Goal: Information Seeking & Learning: Learn about a topic

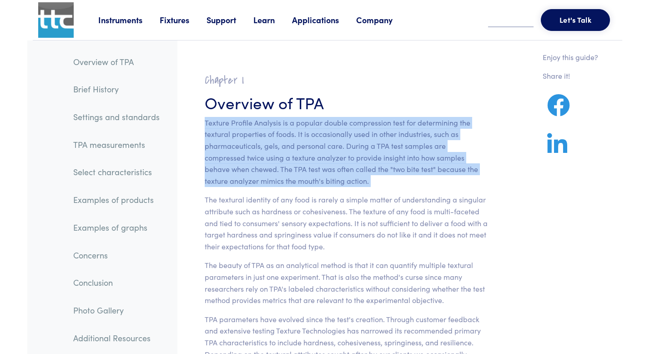
click at [361, 166] on p "Texture Profile Analysis is a popular double compression test for determining t…" at bounding box center [346, 152] width 283 height 70
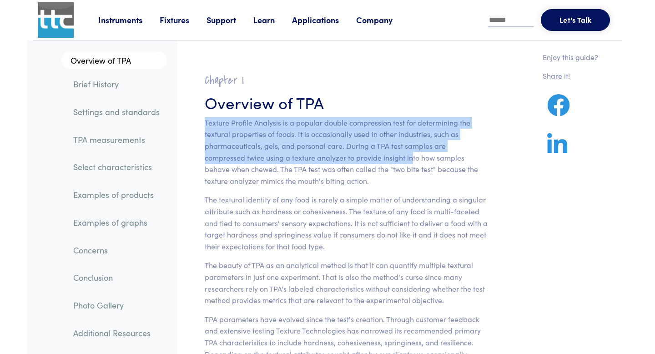
drag, startPoint x: 371, startPoint y: 153, endPoint x: 331, endPoint y: 114, distance: 56.3
click at [331, 114] on section "Chapter I Overview of TPA Texture Profile Analysis is a popular double compress…" at bounding box center [346, 310] width 327 height 497
click at [362, 127] on p "Texture Profile Analysis is a popular double compression test for determining t…" at bounding box center [346, 152] width 283 height 70
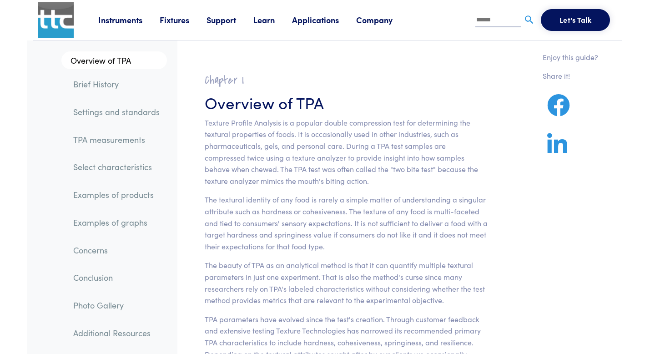
click at [361, 119] on p "Texture Profile Analysis is a popular double compression test for determining t…" at bounding box center [346, 152] width 283 height 70
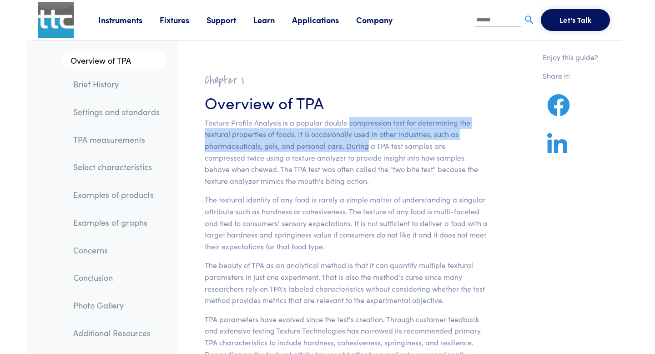
drag, startPoint x: 361, startPoint y: 119, endPoint x: 360, endPoint y: 144, distance: 24.6
click at [360, 144] on p "Texture Profile Analysis is a popular double compression test for determining t…" at bounding box center [346, 152] width 283 height 70
drag, startPoint x: 360, startPoint y: 144, endPoint x: 360, endPoint y: 128, distance: 15.9
click at [360, 128] on p "Texture Profile Analysis is a popular double compression test for determining t…" at bounding box center [346, 152] width 283 height 70
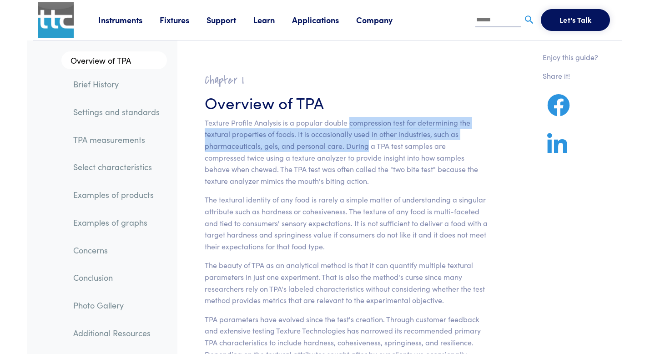
click at [360, 128] on p "Texture Profile Analysis is a popular double compression test for determining t…" at bounding box center [346, 152] width 283 height 70
drag, startPoint x: 358, startPoint y: 128, endPoint x: 359, endPoint y: 141, distance: 13.7
click at [359, 141] on p "Texture Profile Analysis is a popular double compression test for determining t…" at bounding box center [346, 152] width 283 height 70
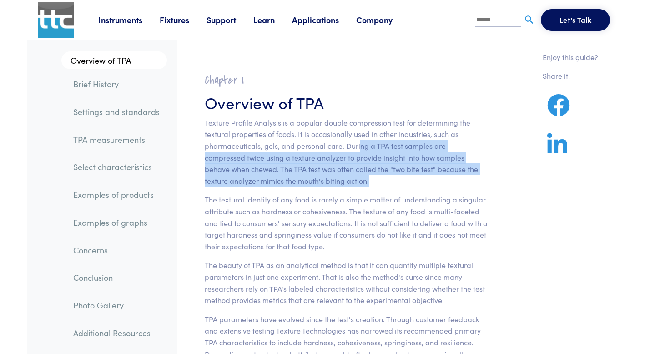
drag, startPoint x: 359, startPoint y: 141, endPoint x: 360, endPoint y: 184, distance: 42.3
click at [360, 184] on p "Texture Profile Analysis is a popular double compression test for determining t…" at bounding box center [346, 152] width 283 height 70
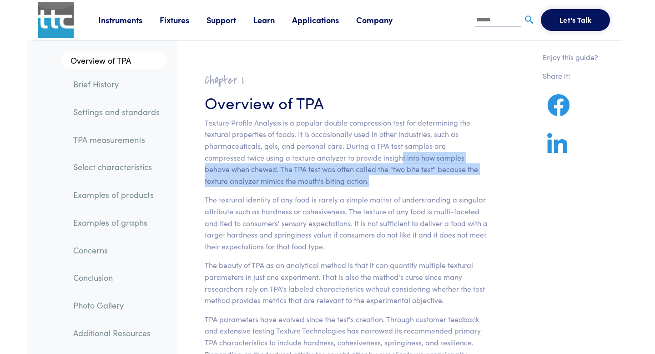
drag, startPoint x: 360, startPoint y: 184, endPoint x: 360, endPoint y: 156, distance: 27.3
click at [360, 156] on p "Texture Profile Analysis is a popular double compression test for determining t…" at bounding box center [346, 152] width 283 height 70
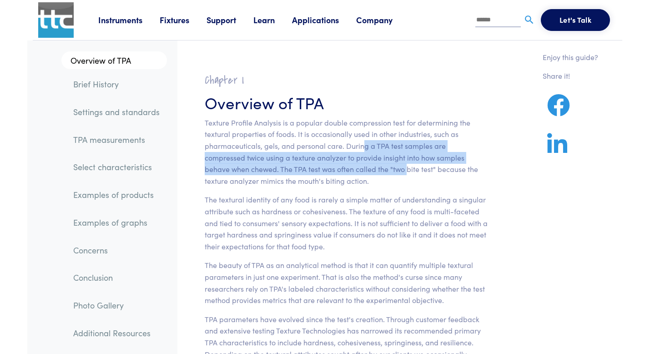
drag, startPoint x: 361, startPoint y: 168, endPoint x: 361, endPoint y: 147, distance: 20.5
click at [361, 147] on p "Texture Profile Analysis is a popular double compression test for determining t…" at bounding box center [346, 152] width 283 height 70
drag, startPoint x: 361, startPoint y: 147, endPoint x: 361, endPoint y: 169, distance: 21.4
click at [361, 169] on p "Texture Profile Analysis is a popular double compression test for determining t…" at bounding box center [346, 152] width 283 height 70
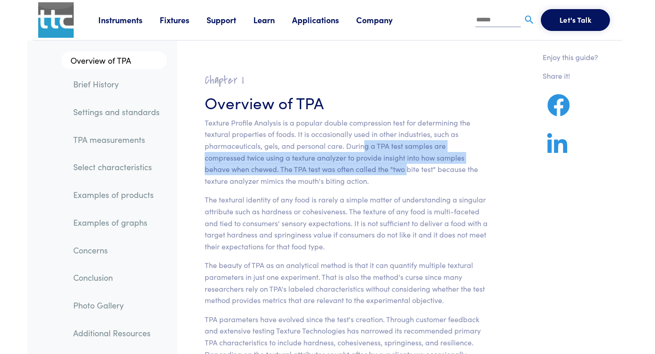
click at [361, 169] on p "Texture Profile Analysis is a popular double compression test for determining t…" at bounding box center [346, 152] width 283 height 70
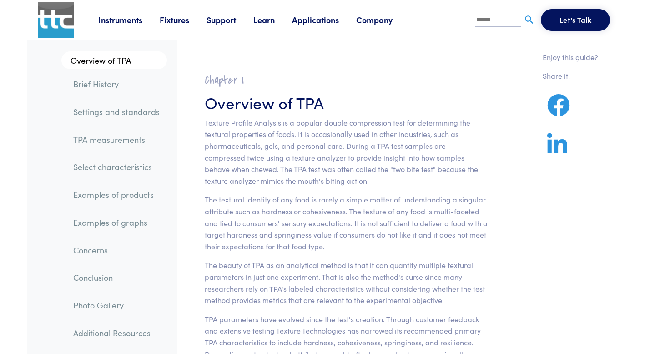
click at [341, 188] on section "Chapter I Overview of TPA Texture Profile Analysis is a popular double compress…" at bounding box center [346, 310] width 327 height 497
click at [342, 201] on p "The textural identity of any food is rarely a simple matter of understanding a …" at bounding box center [346, 223] width 283 height 58
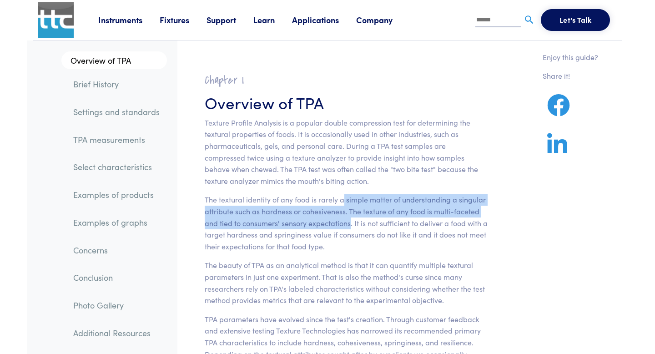
drag, startPoint x: 342, startPoint y: 201, endPoint x: 342, endPoint y: 224, distance: 22.7
click at [342, 224] on p "The textural identity of any food is rarely a simple matter of understanding a …" at bounding box center [346, 223] width 283 height 58
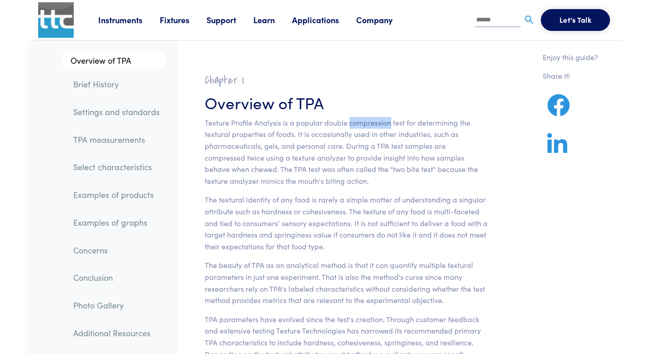
click at [327, 231] on p "The textural identity of any food is rarely a simple matter of understanding a …" at bounding box center [346, 223] width 283 height 58
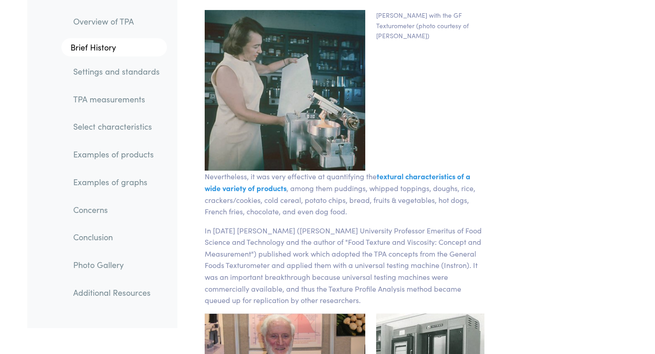
scroll to position [1579, 0]
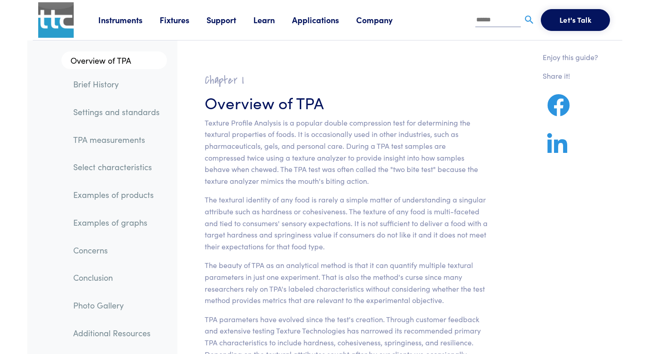
click at [304, 108] on h3 "Overview of TPA" at bounding box center [346, 102] width 283 height 22
click at [216, 123] on p "Texture Profile Analysis is a popular double compression test for determining t…" at bounding box center [346, 152] width 283 height 70
drag, startPoint x: 216, startPoint y: 123, endPoint x: 266, endPoint y: 124, distance: 49.6
click at [266, 124] on p "Texture Profile Analysis is a popular double compression test for determining t…" at bounding box center [346, 152] width 283 height 70
click at [287, 135] on p "Texture Profile Analysis is a popular double compression test for determining t…" at bounding box center [346, 152] width 283 height 70
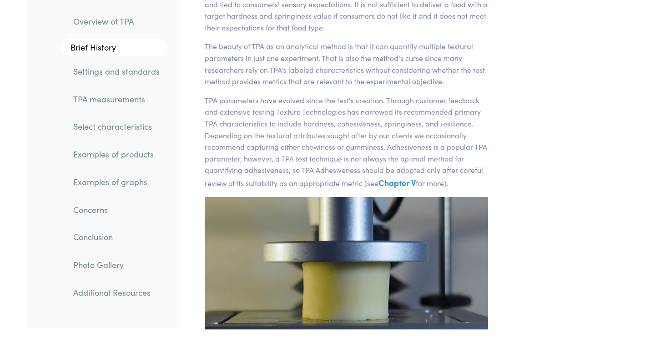
scroll to position [227, 0]
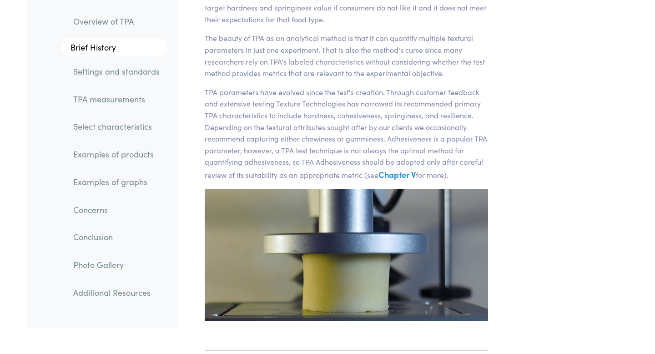
click at [383, 51] on p "The beauty of TPA as an analytical method is that it can quantify multiple text…" at bounding box center [346, 55] width 283 height 46
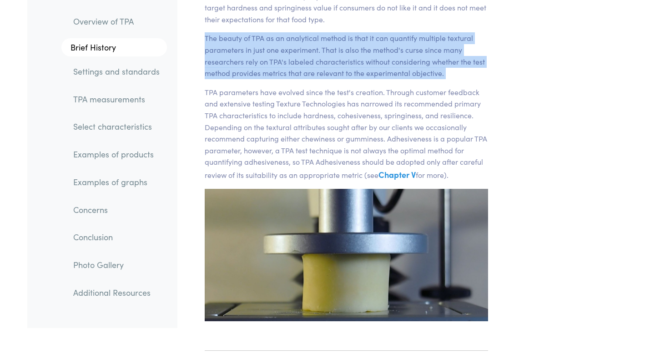
click at [383, 51] on p "The beauty of TPA as an analytical method is that it can quantify multiple text…" at bounding box center [346, 55] width 283 height 46
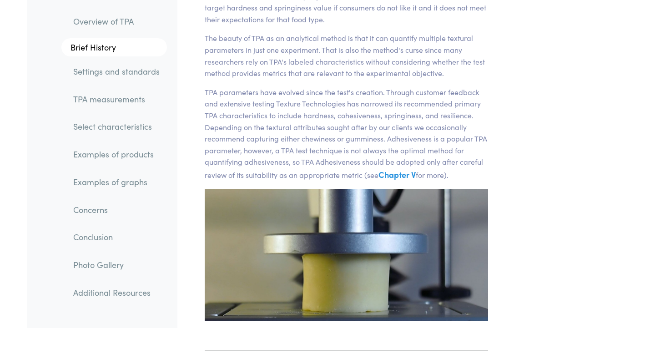
click at [383, 51] on p "The beauty of TPA as an analytical method is that it can quantify multiple text…" at bounding box center [346, 55] width 283 height 46
click at [166, 224] on li "Conclusion" at bounding box center [109, 234] width 115 height 28
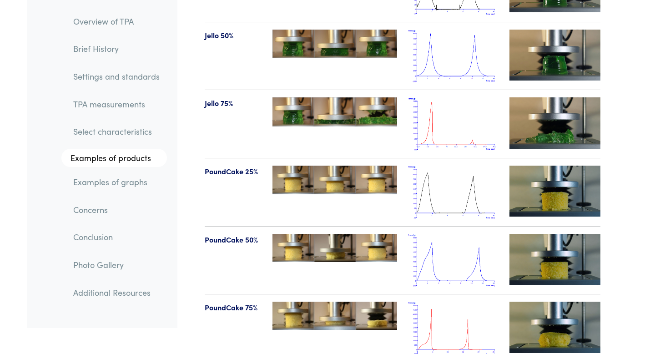
scroll to position [10930, 0]
